Goal: Book appointment/travel/reservation

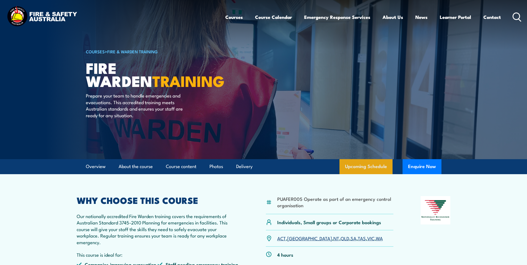
click at [371, 162] on link "Upcoming Schedule" at bounding box center [366, 166] width 53 height 15
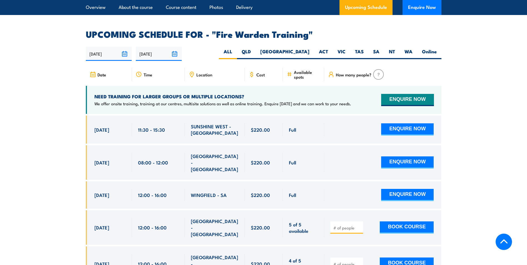
scroll to position [1034, 0]
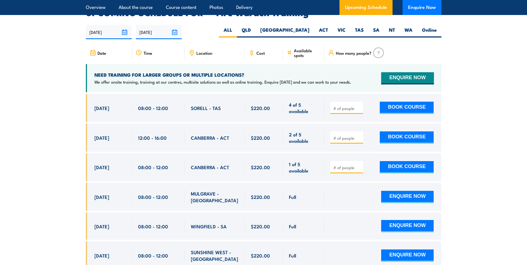
scroll to position [1034, 0]
click at [373, 27] on label "SA" at bounding box center [377, 32] width 16 height 11
click at [380, 27] on input "SA" at bounding box center [382, 29] width 4 height 4
radio input "true"
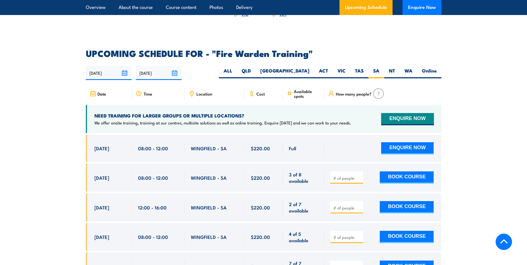
scroll to position [1006, 0]
